Goal: Task Accomplishment & Management: Contribute content

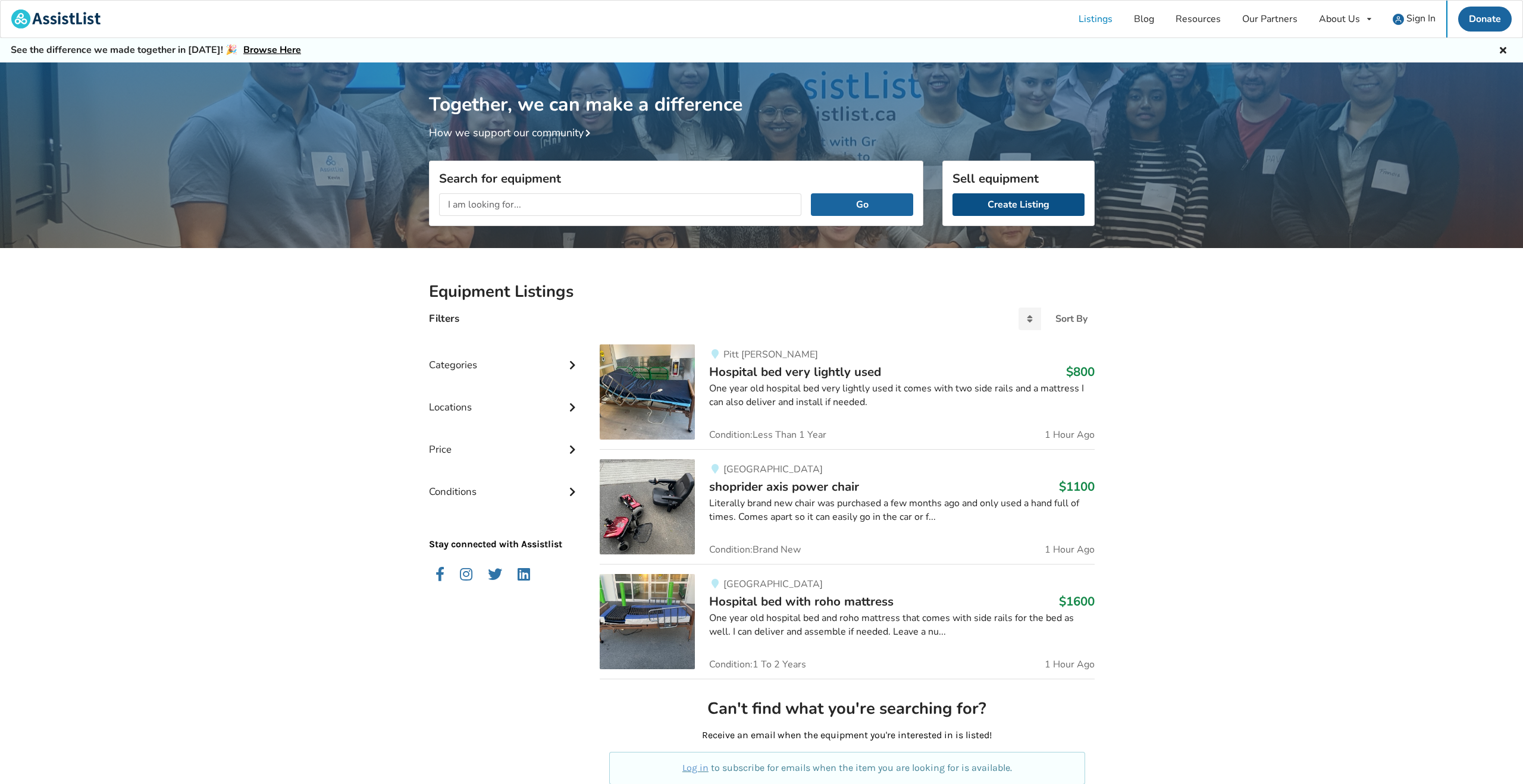
click at [1039, 205] on link "Create Listing" at bounding box center [1018, 204] width 132 height 23
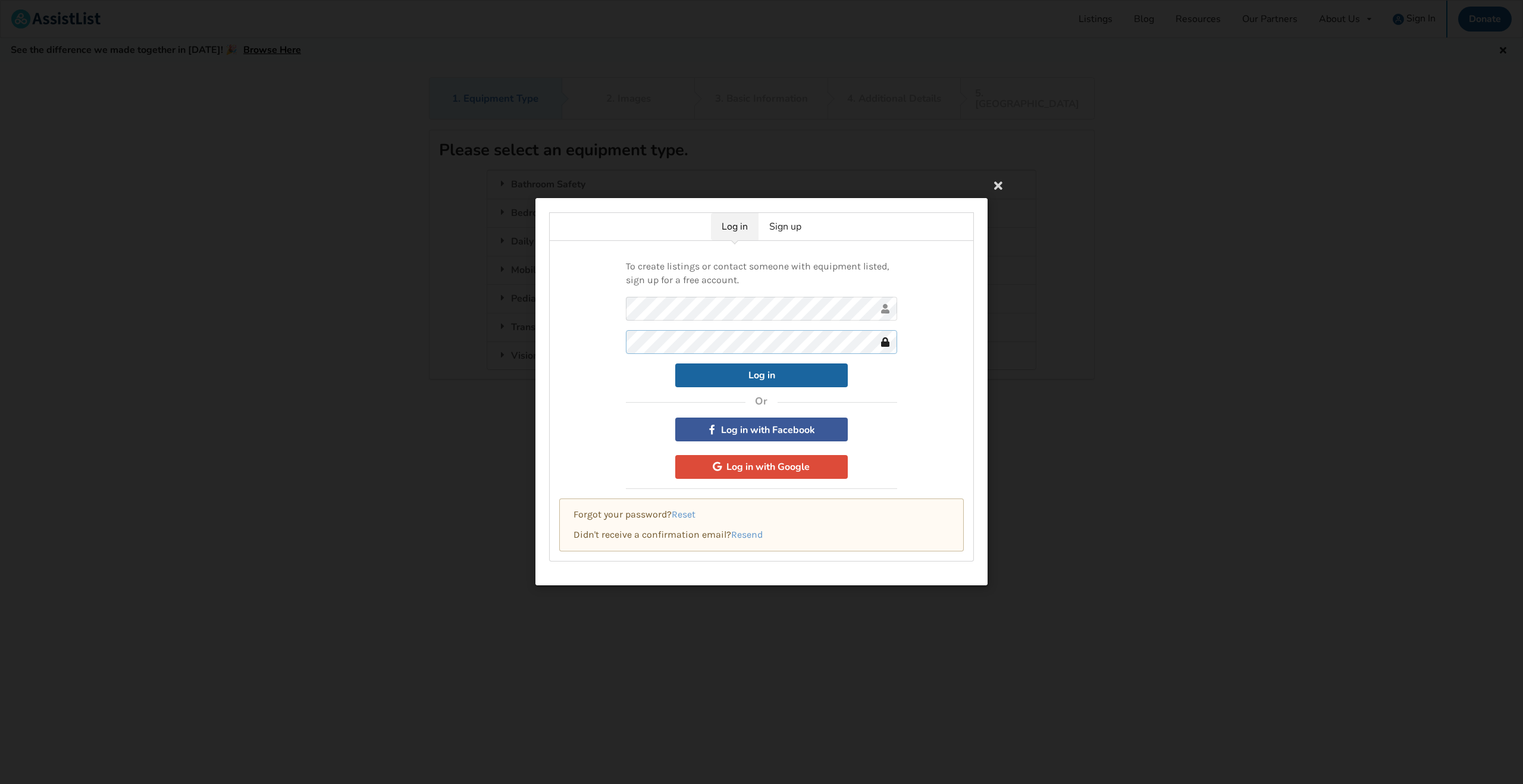
click at [675, 363] on button "Log in" at bounding box center [762, 375] width 172 height 24
click at [775, 378] on button "Log in" at bounding box center [762, 375] width 172 height 24
click at [797, 226] on link "Sign up" at bounding box center [785, 226] width 54 height 27
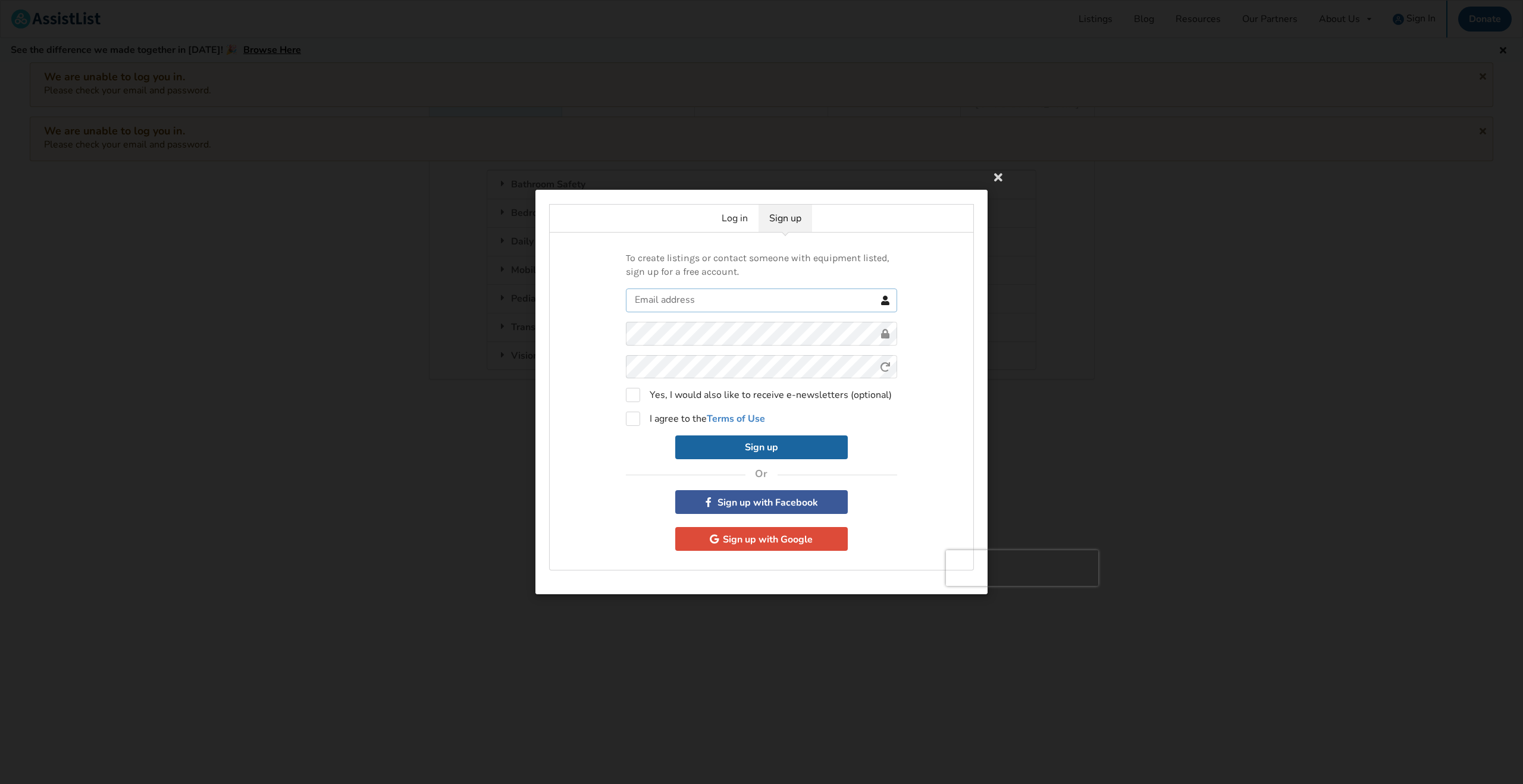
drag, startPoint x: 713, startPoint y: 292, endPoint x: 715, endPoint y: 298, distance: 6.3
click at [713, 292] on input "text" at bounding box center [762, 300] width 272 height 24
type input "[EMAIL_ADDRESS][DOMAIN_NAME]"
click at [562, 328] on div "To create listings or contact someone with equipment listed, sign up for a free…" at bounding box center [761, 401] width 425 height 338
click at [637, 419] on label "I agree to the Terms of Use" at bounding box center [695, 418] width 139 height 14
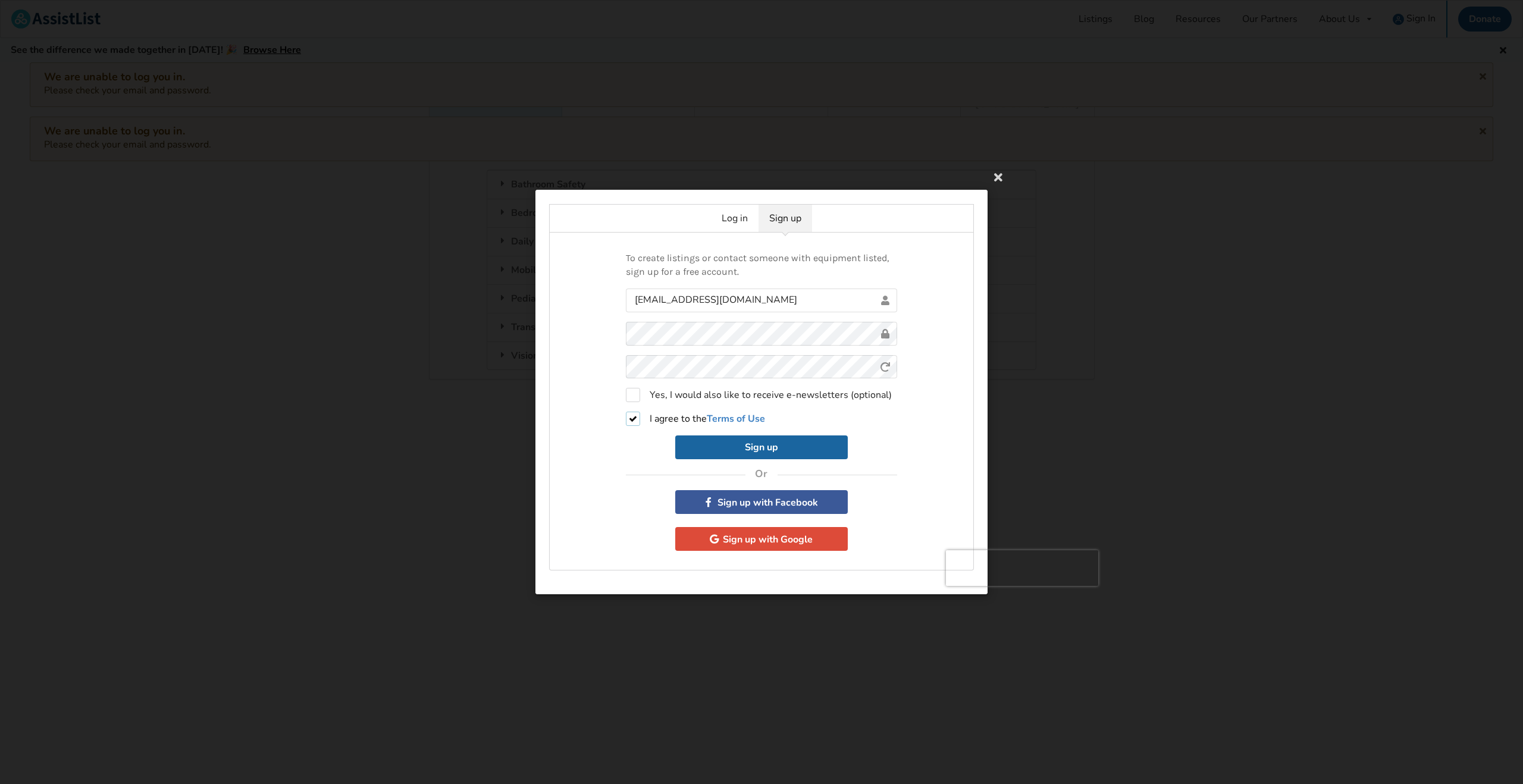
checkbox input "true"
drag, startPoint x: 751, startPoint y: 445, endPoint x: 744, endPoint y: 443, distance: 7.3
click at [751, 445] on button "Sign up" at bounding box center [762, 447] width 172 height 24
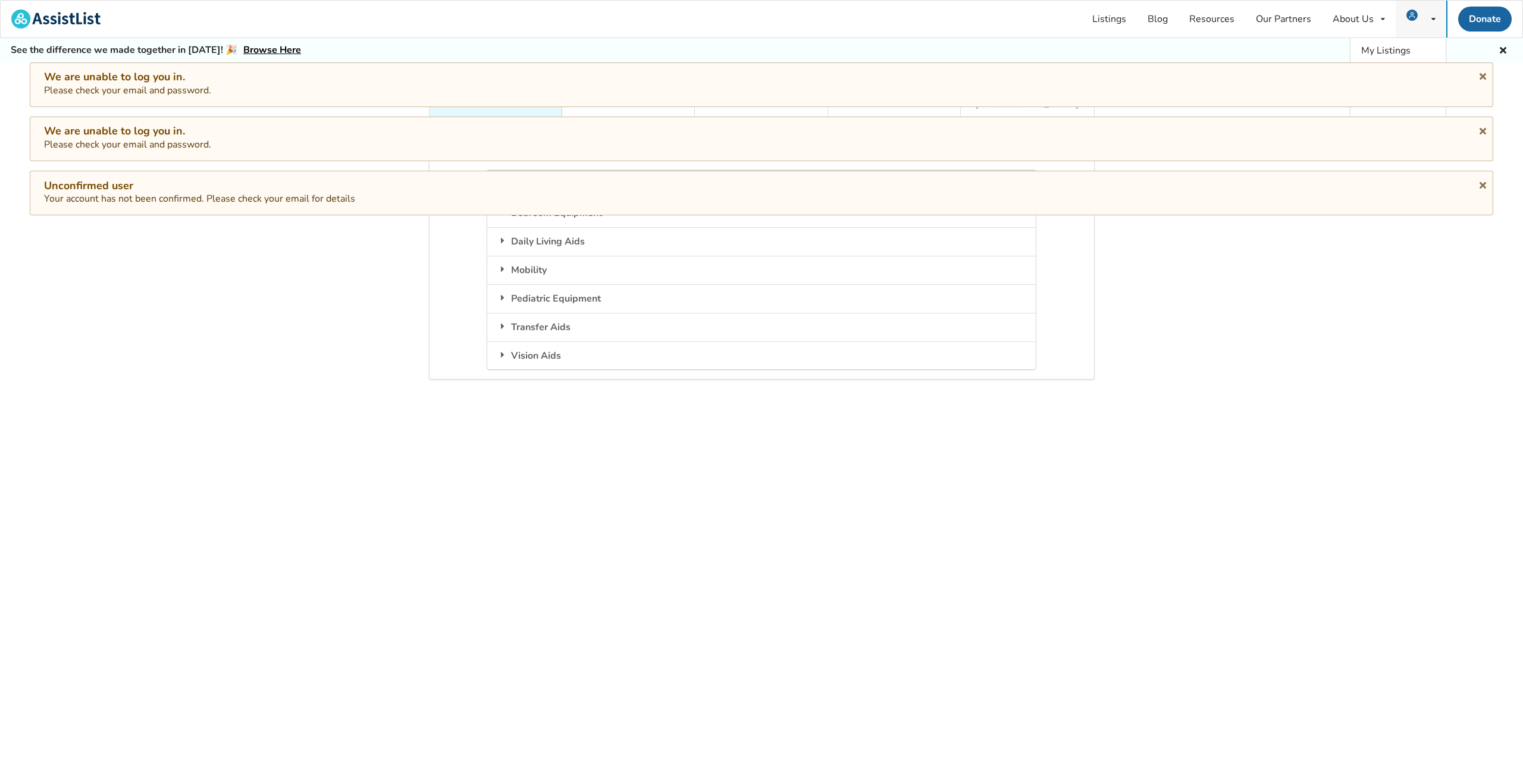
click at [1414, 12] on img at bounding box center [1412, 15] width 12 height 12
click at [1390, 50] on span "My Listings" at bounding box center [1386, 50] width 50 height 13
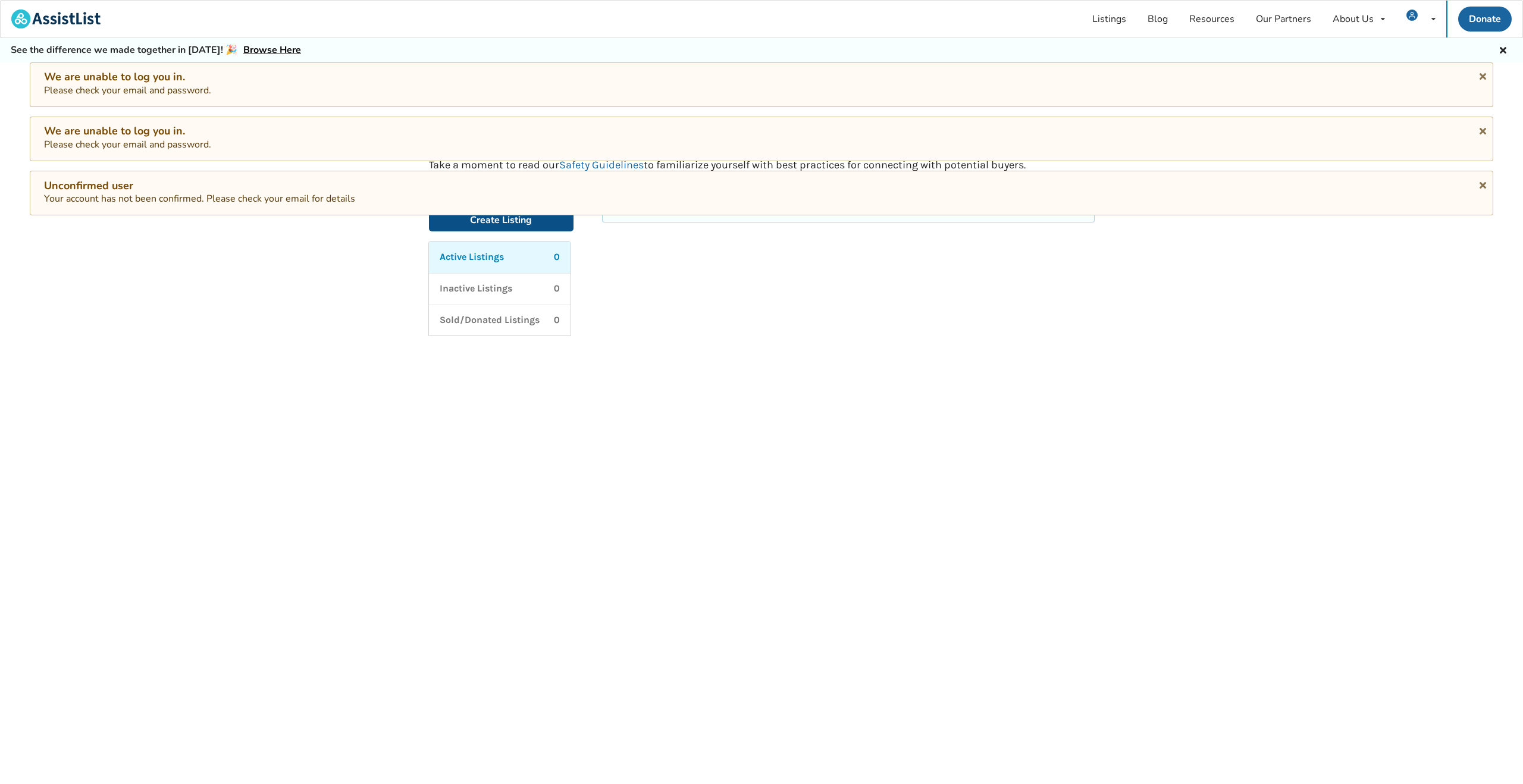
click at [508, 217] on link "Create Listing" at bounding box center [501, 220] width 145 height 23
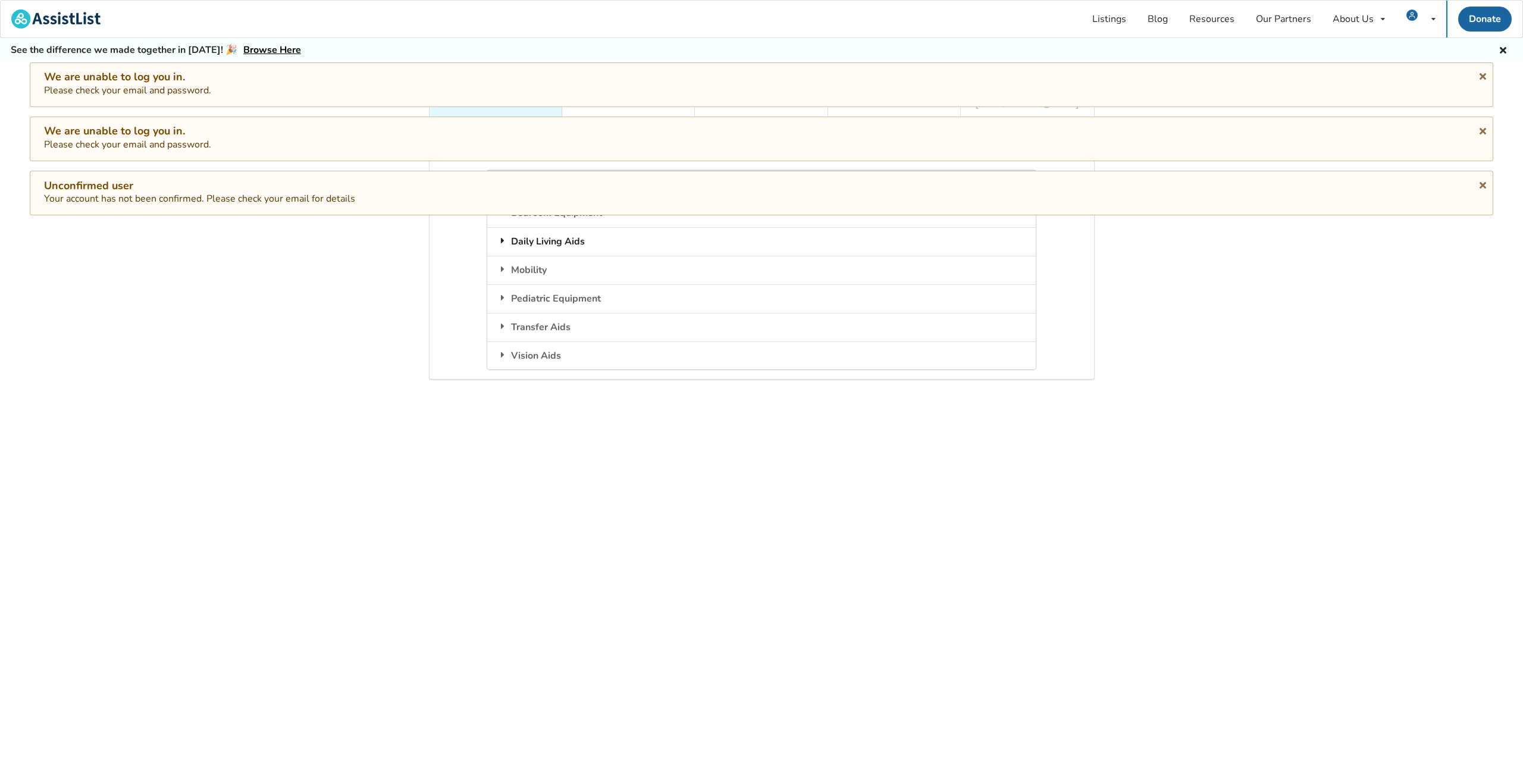
scroll to position [2, 0]
click at [522, 234] on div "Daily Living Aids" at bounding box center [762, 240] width 549 height 29
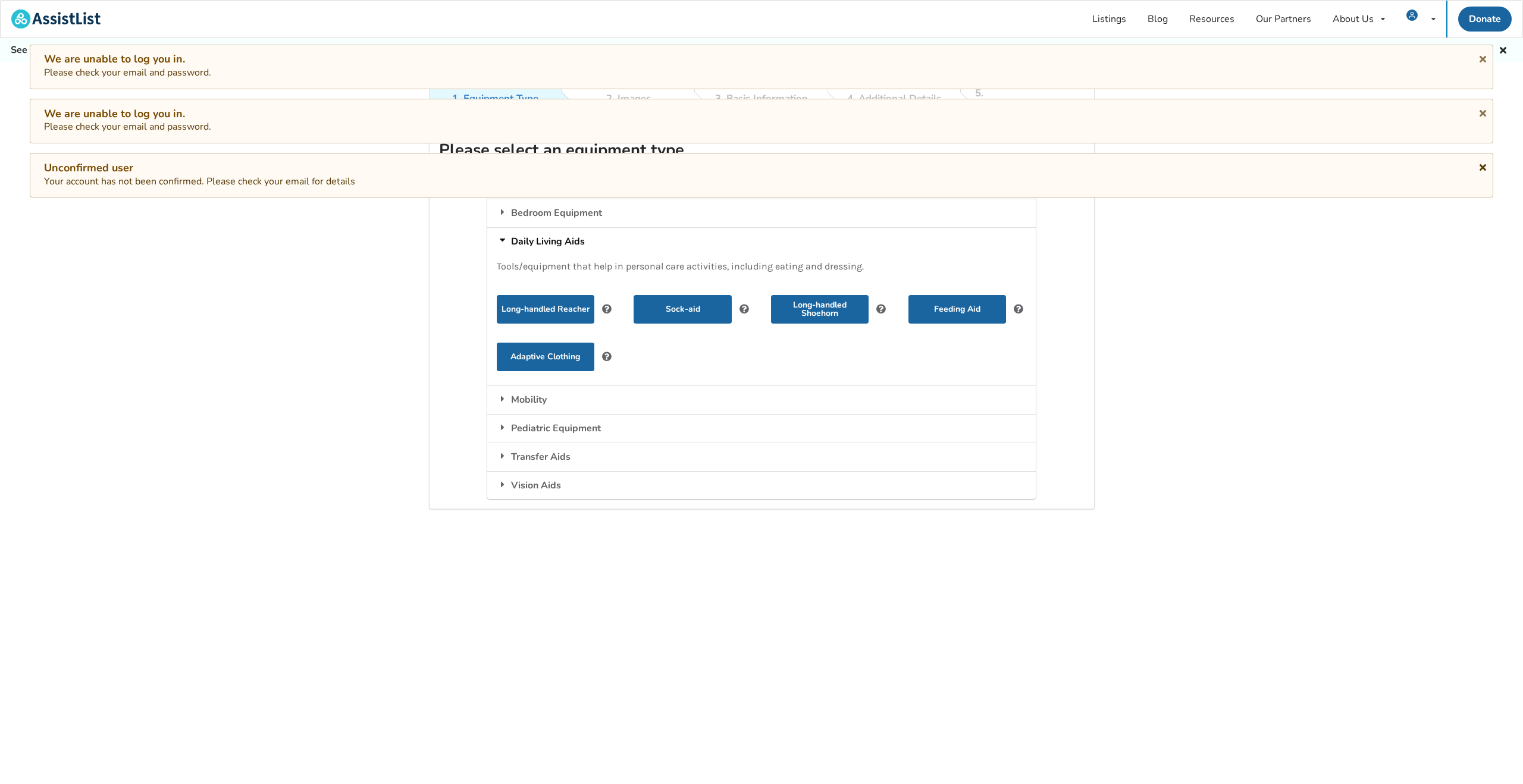
scroll to position [1, 0]
click at [1484, 165] on icon at bounding box center [1483, 165] width 12 height 9
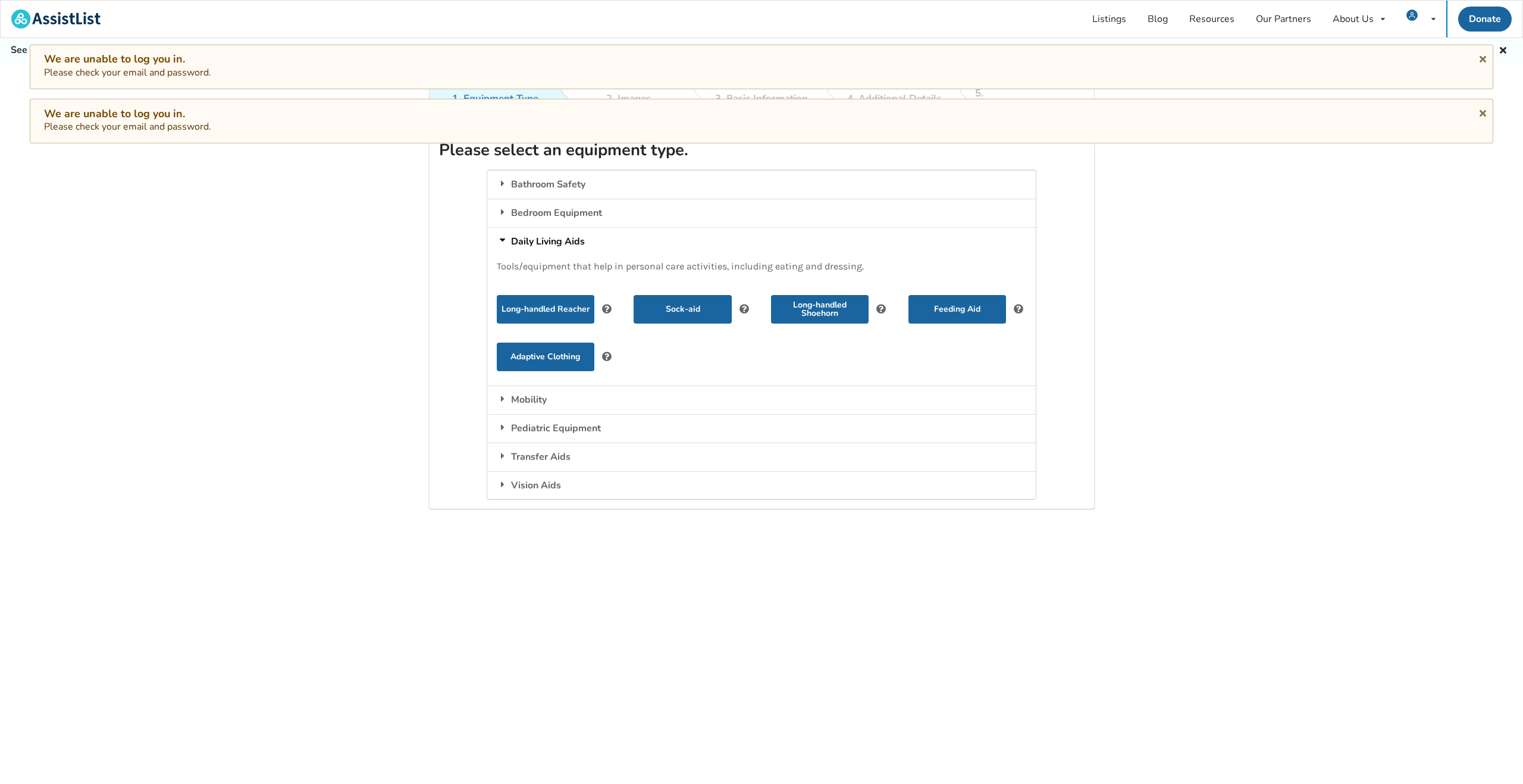
click at [1484, 122] on div "We are unable to log you in. Please check your email and password." at bounding box center [762, 120] width 1464 height 44
click at [1481, 111] on icon at bounding box center [1483, 111] width 12 height 9
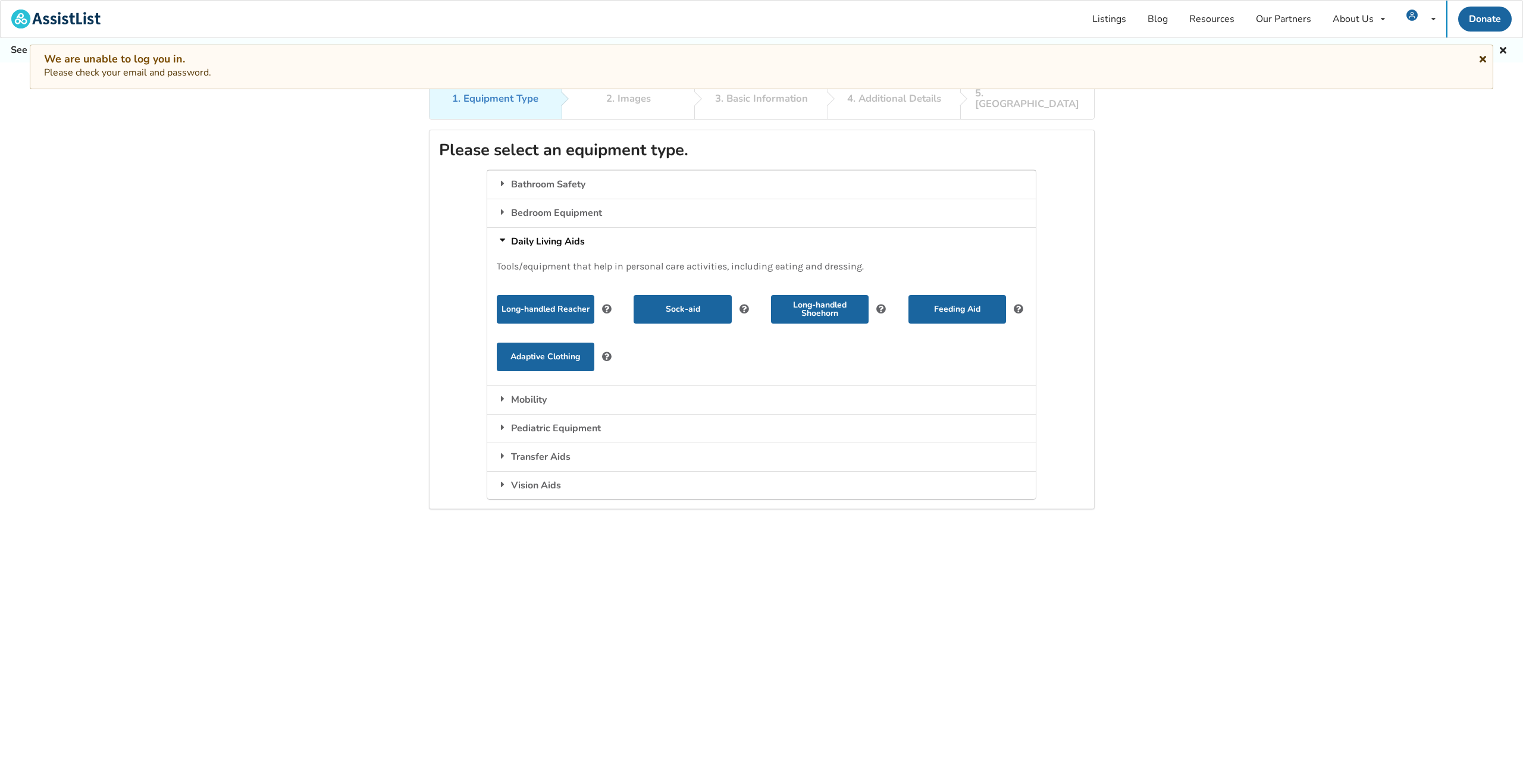
click at [1484, 57] on icon at bounding box center [1483, 57] width 12 height 9
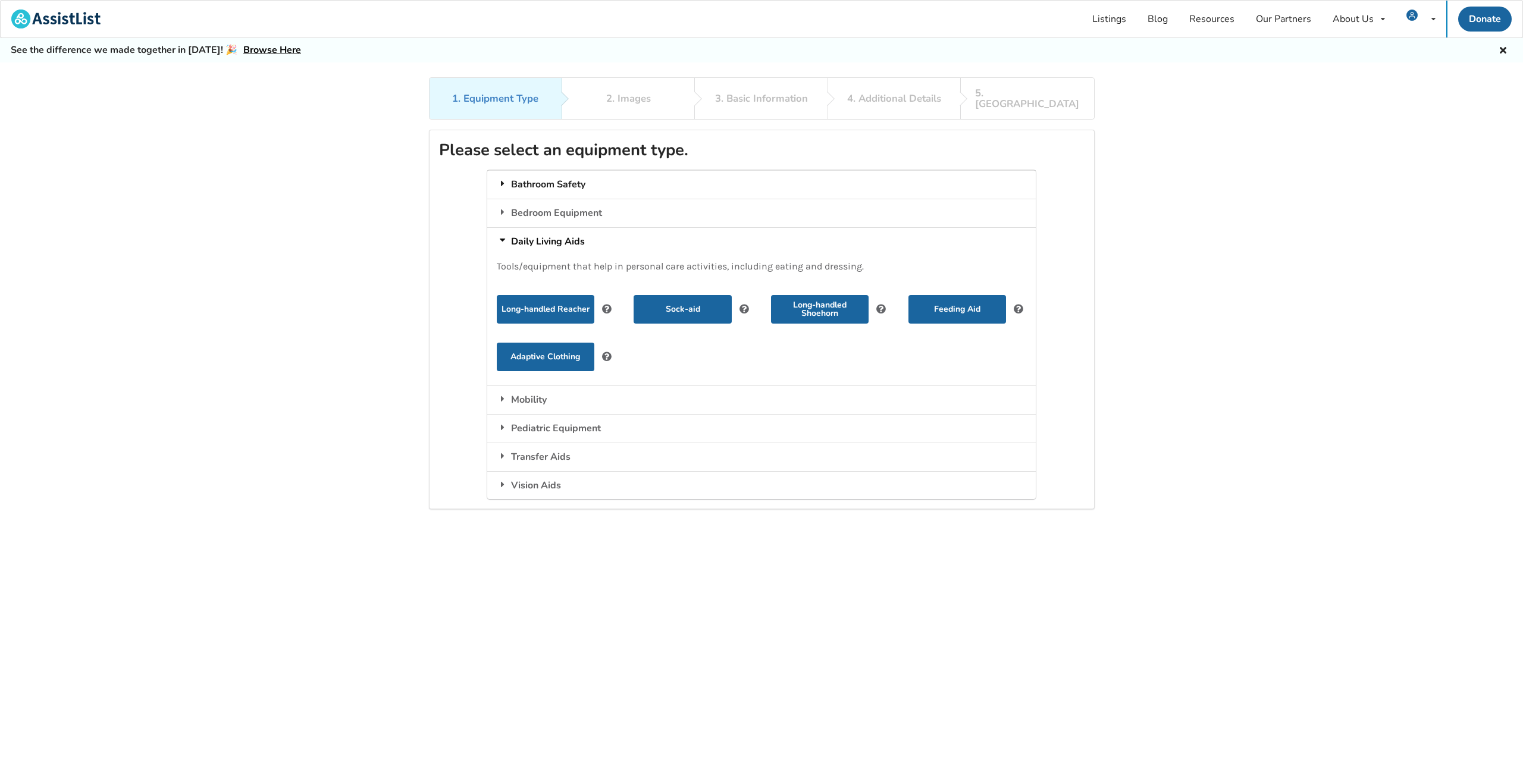
click at [534, 177] on div "Bathroom Safety" at bounding box center [762, 184] width 549 height 29
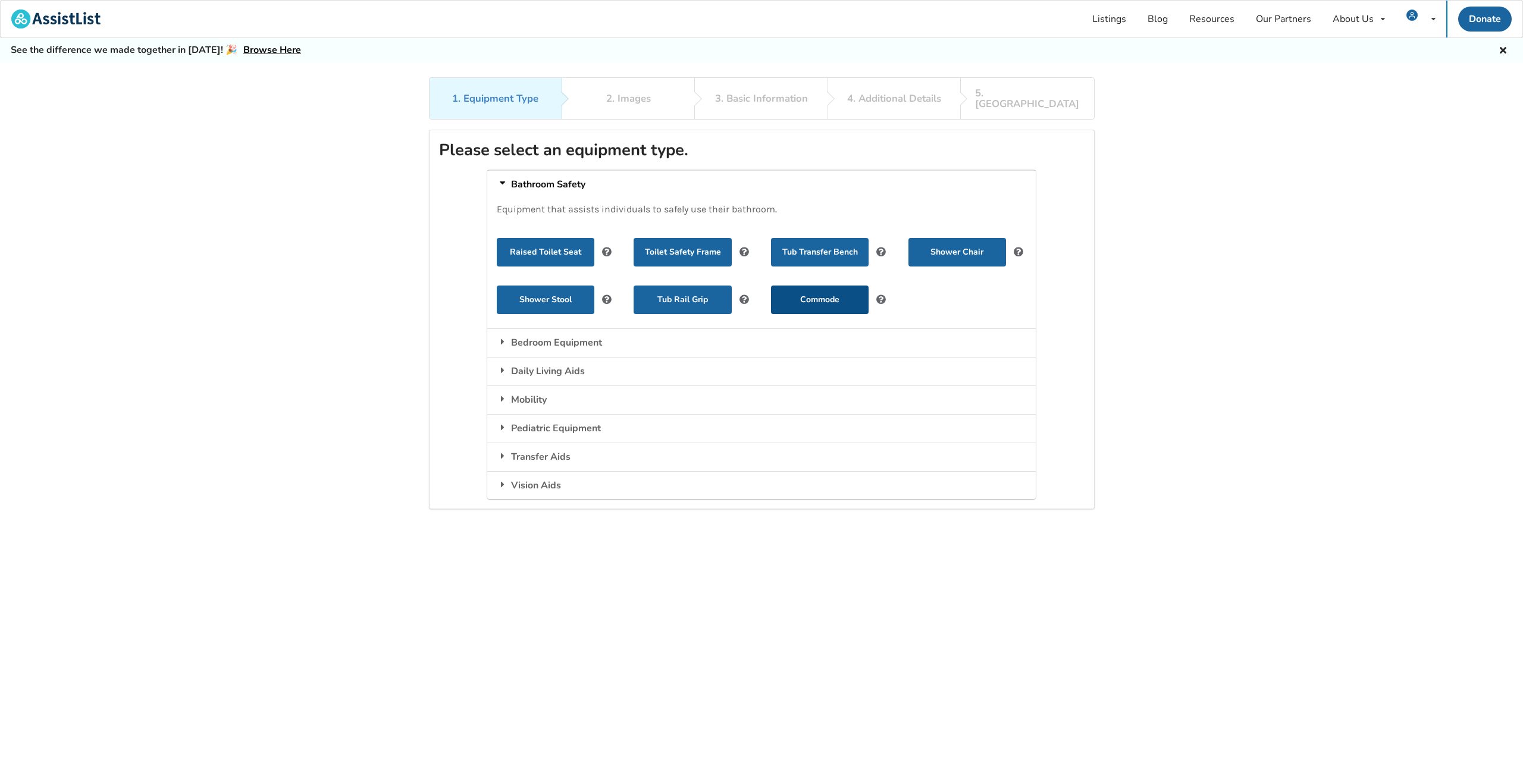
click at [846, 292] on button "Commode" at bounding box center [820, 300] width 98 height 29
